Goal: Information Seeking & Learning: Check status

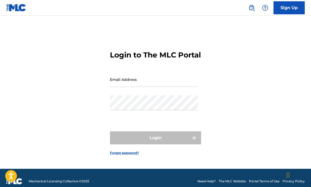
click at [125, 86] on input "Email Address" at bounding box center [154, 79] width 88 height 15
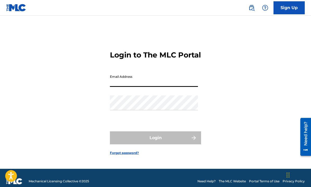
type input "[EMAIL_ADDRESS][DOMAIN_NAME]"
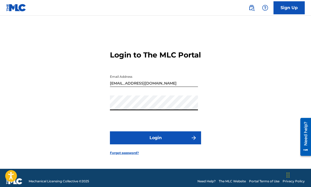
click at [110, 132] on button "Login" at bounding box center [155, 138] width 91 height 13
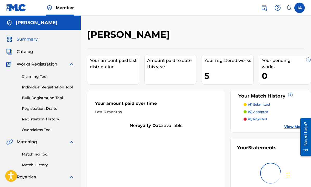
click at [49, 77] on link "Claiming Tool" at bounding box center [48, 76] width 53 height 5
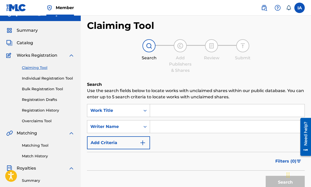
scroll to position [12, 0]
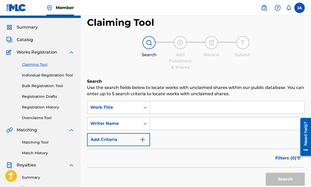
click at [28, 178] on link "Summary" at bounding box center [48, 177] width 53 height 5
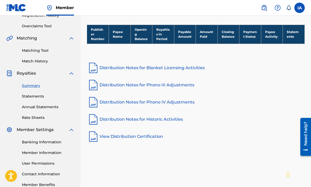
scroll to position [92, 0]
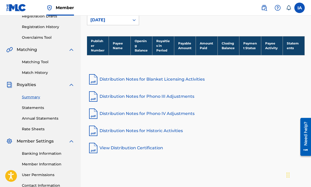
click at [33, 106] on link "Statements" at bounding box center [48, 107] width 53 height 5
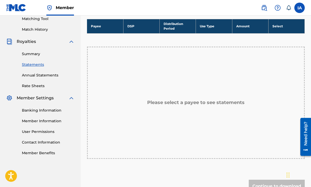
scroll to position [137, 0]
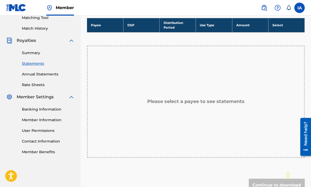
click at [176, 93] on div "Please select a payee to see statements" at bounding box center [196, 102] width 218 height 112
click at [176, 104] on h5 "Please select a payee to see statements" at bounding box center [195, 102] width 97 height 6
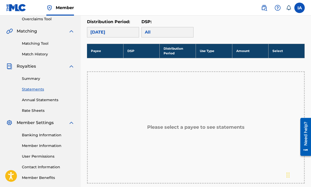
scroll to position [73, 0]
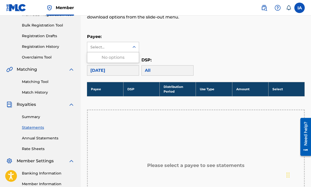
click at [118, 47] on div "Select..." at bounding box center [107, 47] width 35 height 5
click at [113, 61] on div "No options" at bounding box center [113, 57] width 52 height 10
click at [119, 51] on div "Select..." at bounding box center [108, 47] width 42 height 10
click at [150, 70] on div "All" at bounding box center [167, 70] width 52 height 10
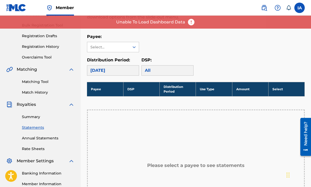
click at [112, 74] on div "[DATE]" at bounding box center [113, 70] width 52 height 10
click at [145, 43] on div "Payee: Select..." at bounding box center [196, 43] width 218 height 19
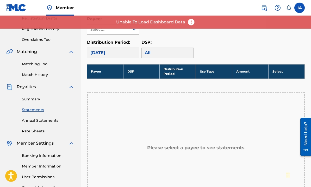
scroll to position [108, 0]
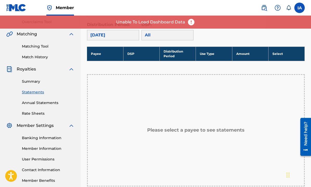
click at [39, 101] on link "Annual Statements" at bounding box center [48, 102] width 53 height 5
